Goal: Information Seeking & Learning: Stay updated

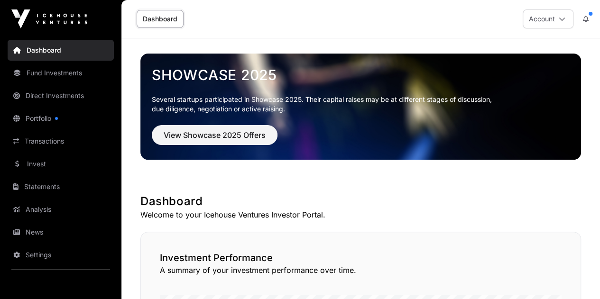
click at [50, 73] on link "Fund Investments" at bounding box center [61, 73] width 106 height 21
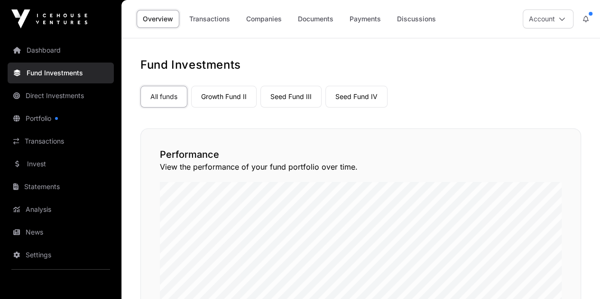
click at [267, 15] on link "Companies" at bounding box center [264, 19] width 48 height 18
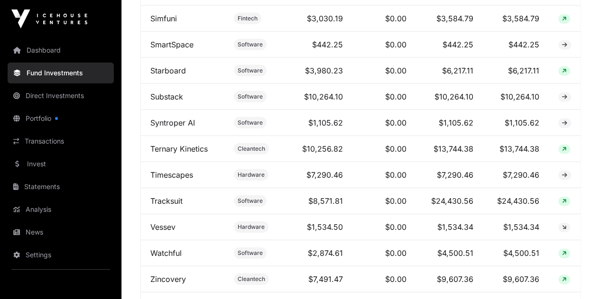
scroll to position [1402, 0]
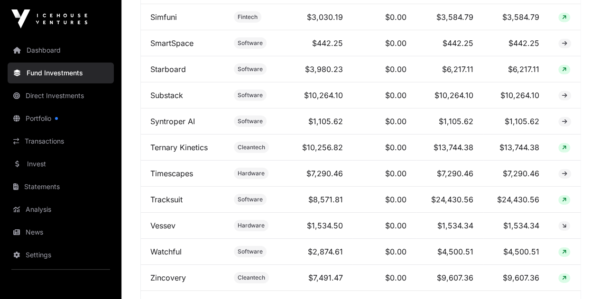
click at [37, 161] on link "Invest" at bounding box center [61, 164] width 106 height 21
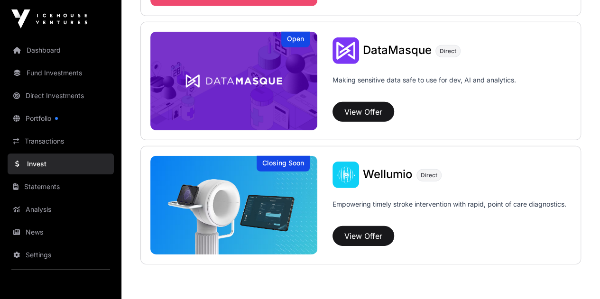
scroll to position [1383, 0]
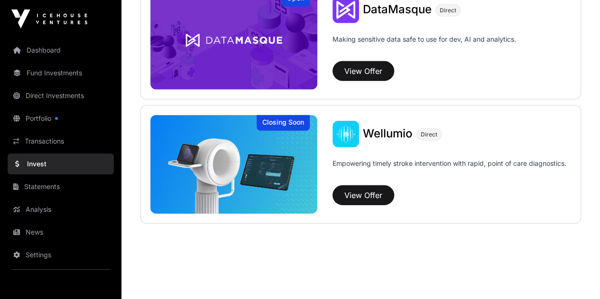
click at [33, 230] on link "News" at bounding box center [61, 232] width 106 height 21
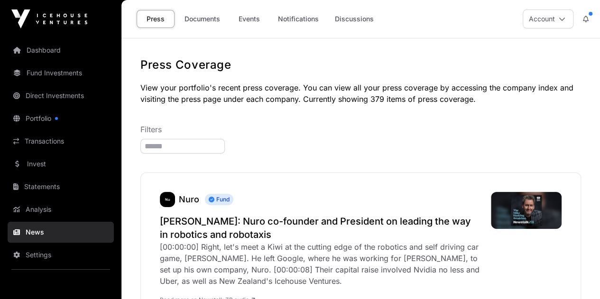
click at [170, 144] on input "search" at bounding box center [182, 146] width 84 height 15
type input "***"
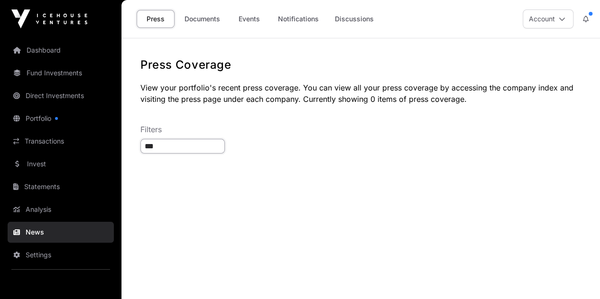
click at [161, 148] on input "***" at bounding box center [182, 146] width 84 height 15
type input "****"
click at [51, 50] on link "Dashboard" at bounding box center [61, 50] width 106 height 21
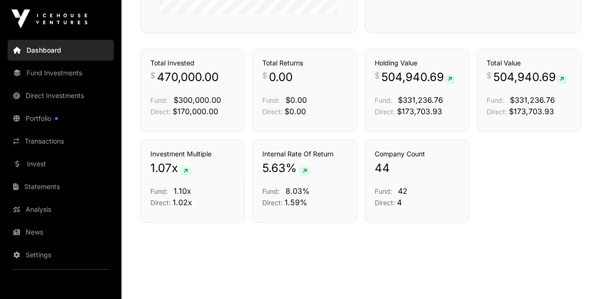
scroll to position [664, 0]
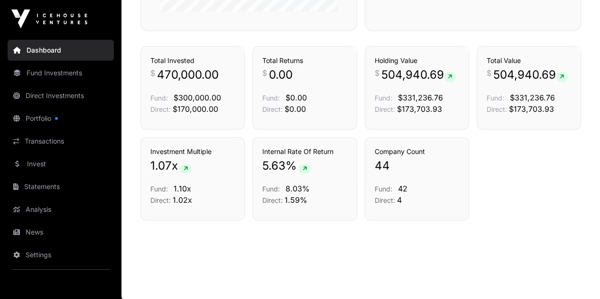
click at [36, 119] on link "Portfolio" at bounding box center [61, 118] width 106 height 21
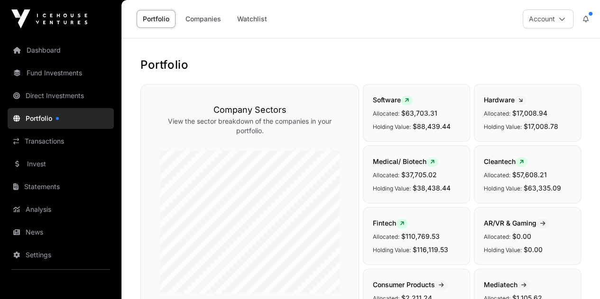
click at [584, 17] on icon at bounding box center [586, 19] width 6 height 7
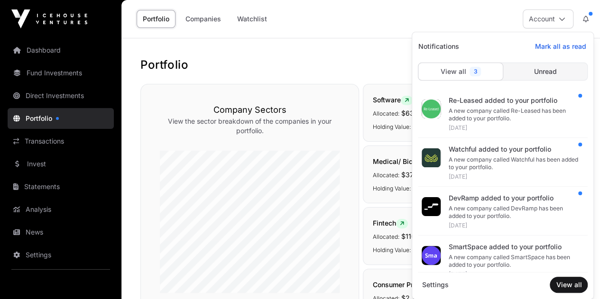
click at [476, 69] on div at bounding box center [460, 72] width 85 height 18
click at [474, 101] on div "Re-Leased added to your portfolio" at bounding box center [514, 100] width 132 height 9
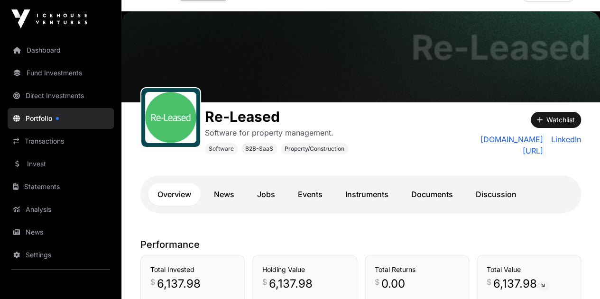
scroll to position [27, 0]
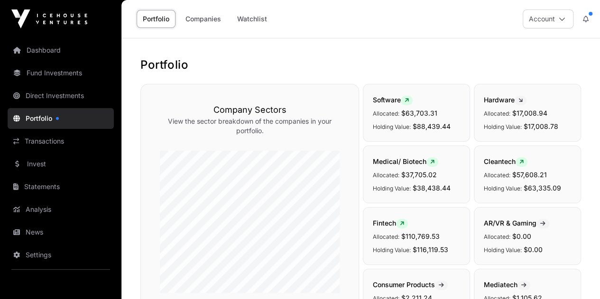
click at [587, 18] on icon at bounding box center [586, 19] width 6 height 7
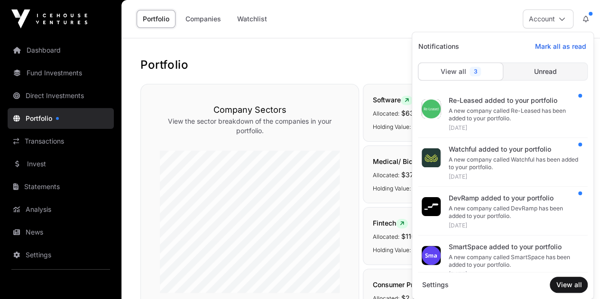
click at [476, 165] on div "A new company called Watchful has been added to your portfolio." at bounding box center [514, 163] width 132 height 15
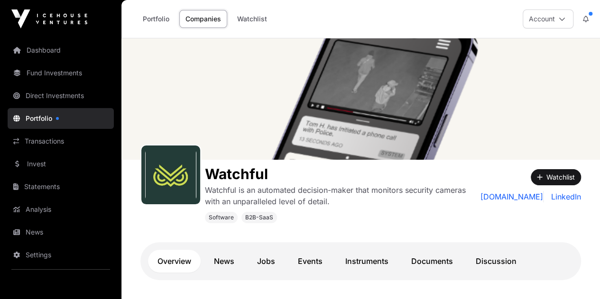
click at [588, 16] on button at bounding box center [585, 19] width 17 height 18
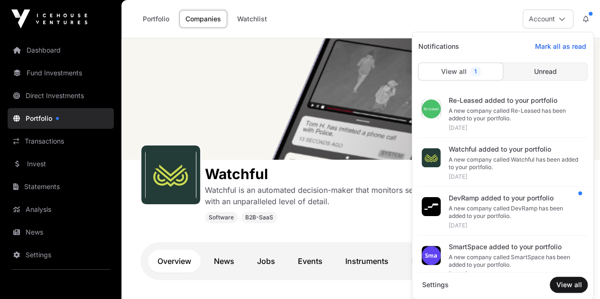
click at [472, 201] on div "DevRamp added to your portfolio" at bounding box center [514, 197] width 132 height 9
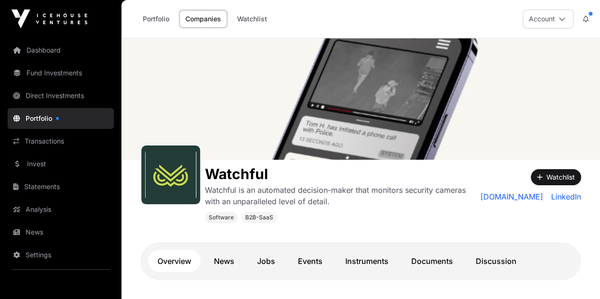
click at [589, 18] on button at bounding box center [585, 19] width 17 height 18
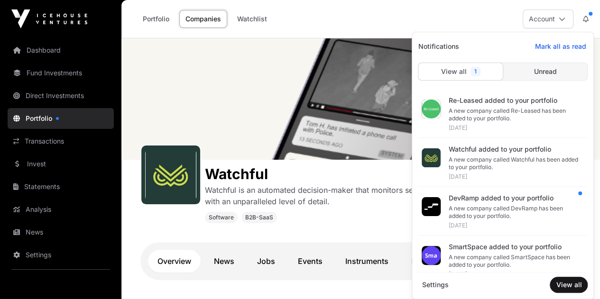
scroll to position [61, 0]
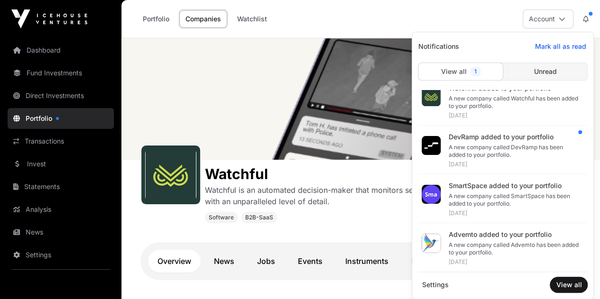
click at [476, 198] on div "A new company called SmartSpace has been added to your portfolio." at bounding box center [514, 199] width 132 height 15
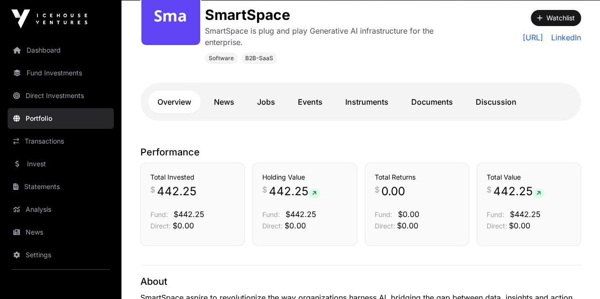
scroll to position [130, 0]
